Goal: Register for event/course

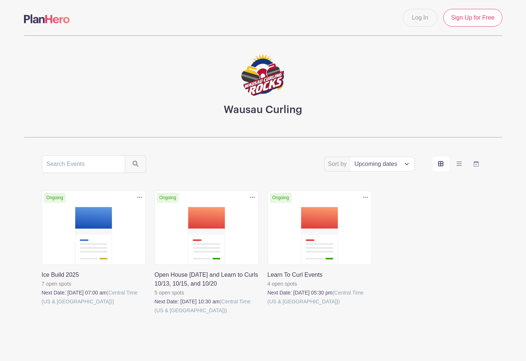
scroll to position [21, 0]
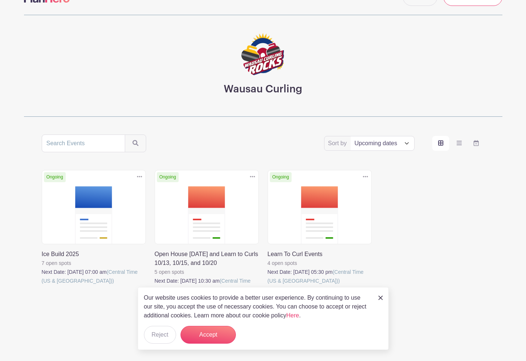
click at [42, 285] on link at bounding box center [42, 285] width 0 height 0
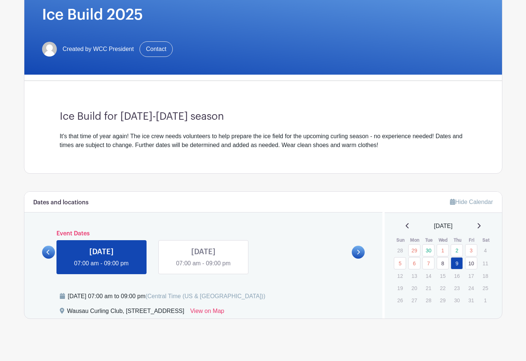
scroll to position [123, 0]
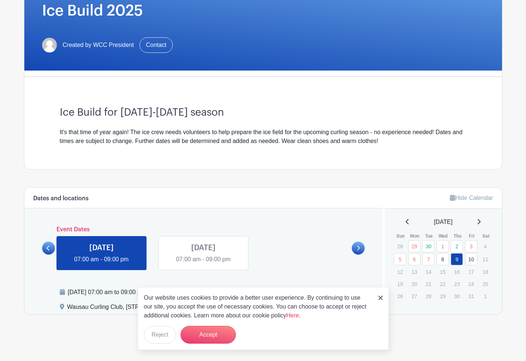
click at [359, 249] on icon at bounding box center [358, 248] width 3 height 5
click at [203, 264] on link at bounding box center [203, 264] width 0 height 0
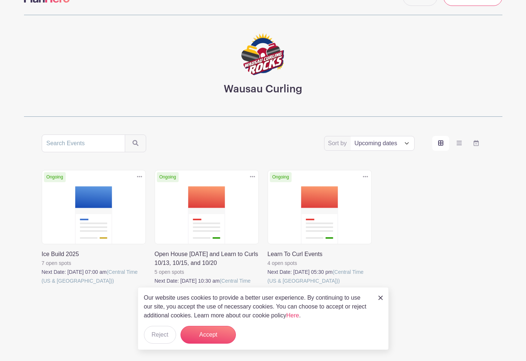
scroll to position [21, 0]
click at [460, 143] on icon "order and view" at bounding box center [459, 143] width 5 height 4
click at [0, 0] on input "order and view" at bounding box center [0, 0] width 0 height 0
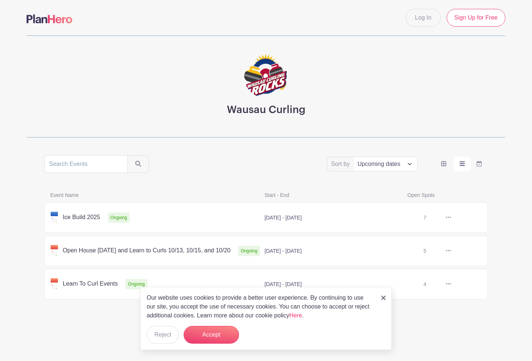
click at [451, 218] on link at bounding box center [451, 218] width 0 height 0
